Goal: Navigation & Orientation: Go to known website

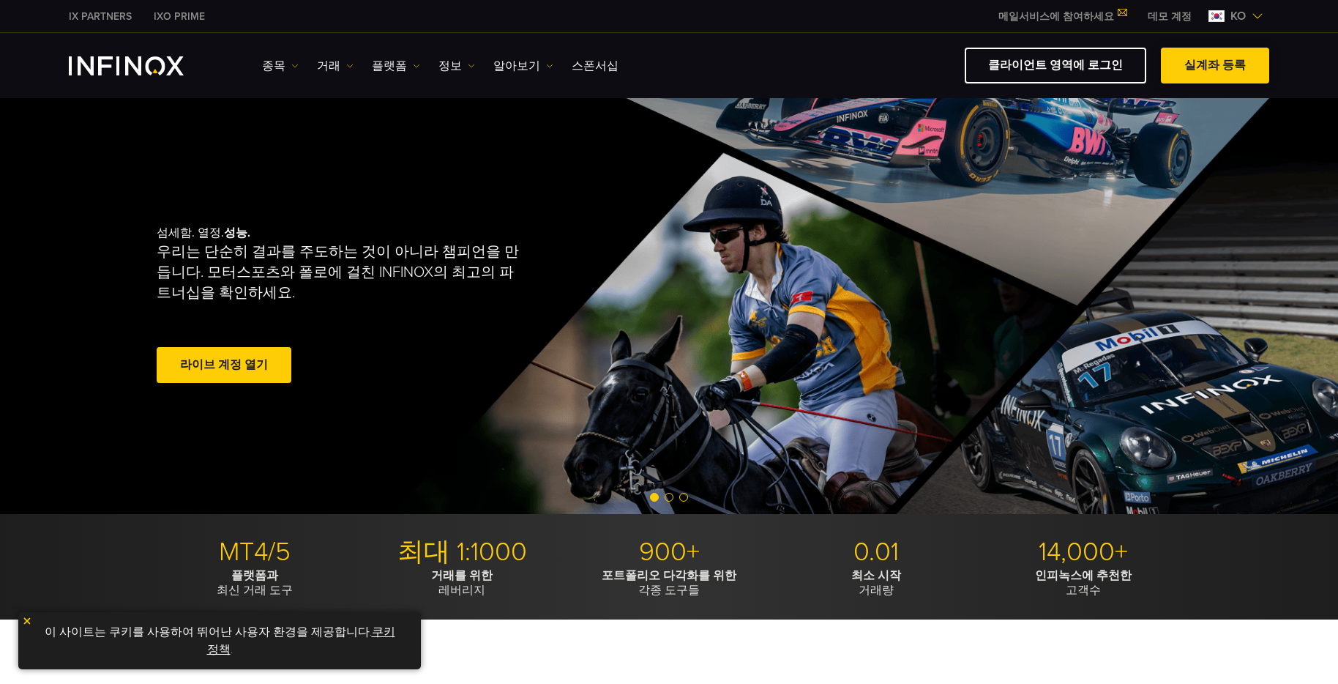
click at [1215, 66] on span at bounding box center [1215, 66] width 0 height 0
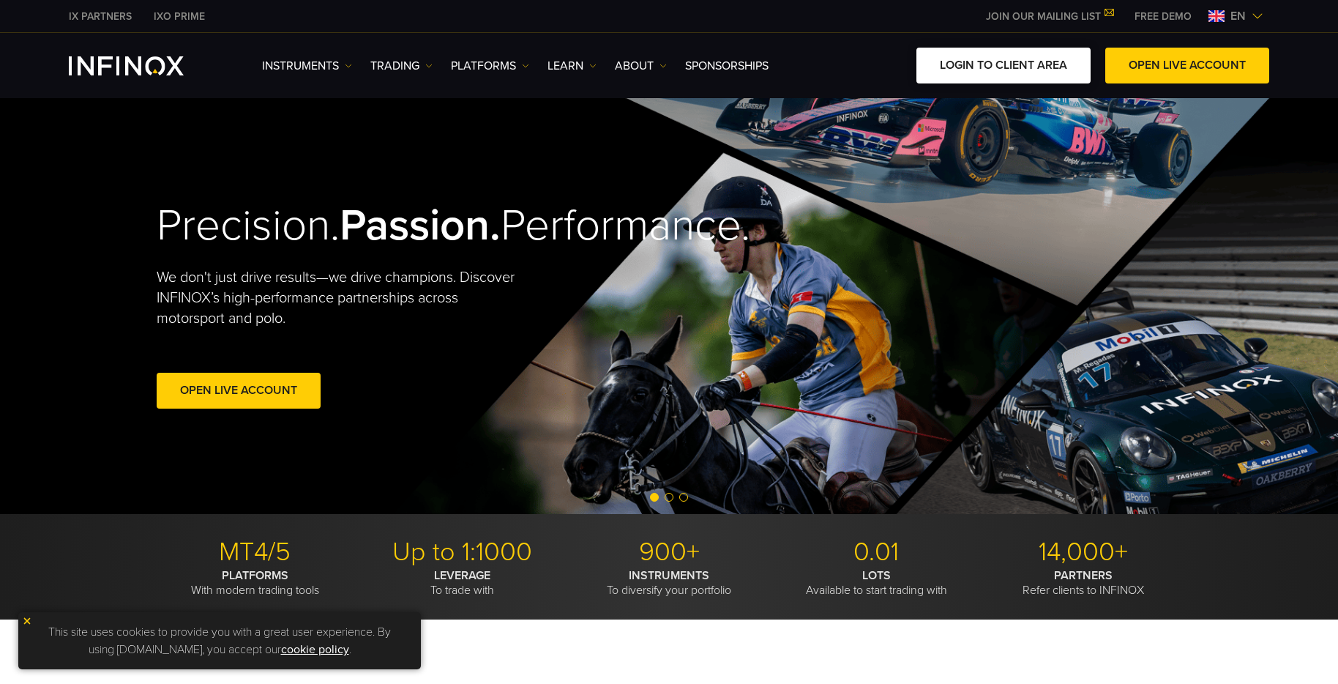
click at [1054, 75] on link "LOGIN TO CLIENT AREA" at bounding box center [1004, 66] width 174 height 36
